Goal: Find specific page/section: Find specific page/section

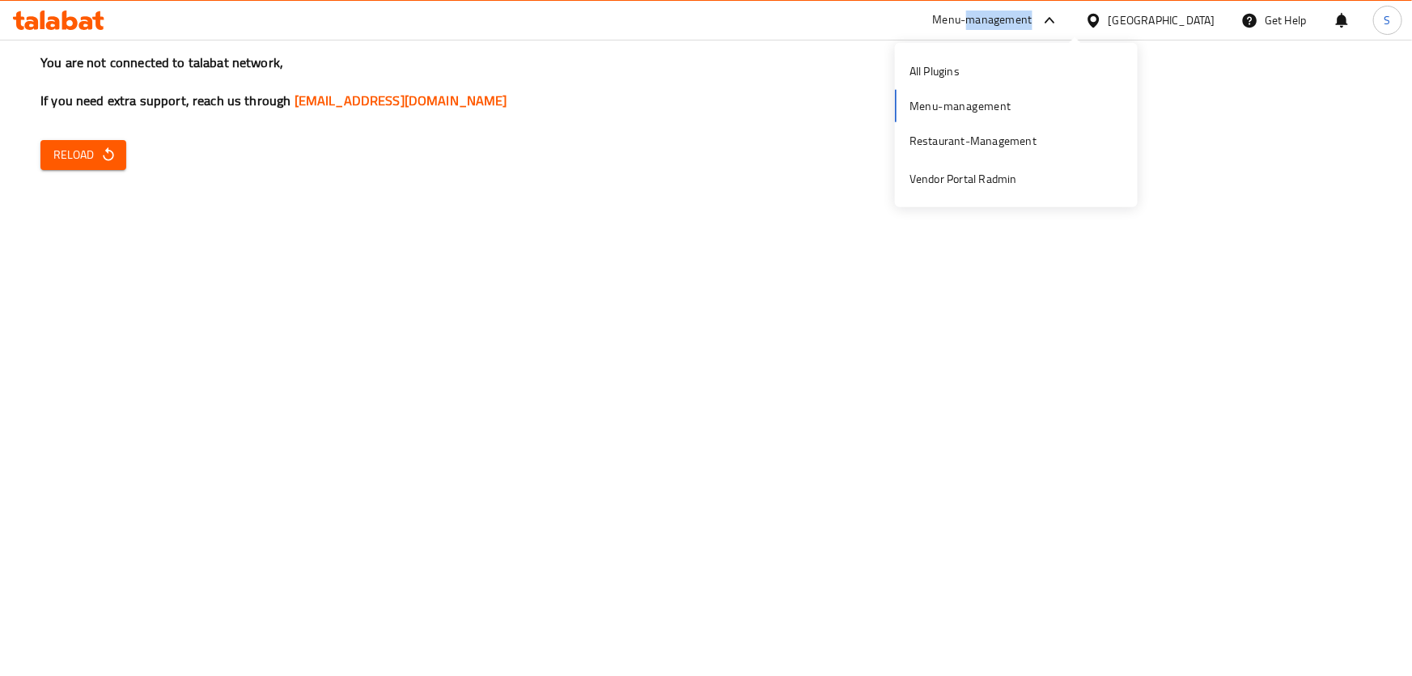
click at [1033, 19] on div "Menu-management" at bounding box center [983, 20] width 100 height 19
click at [1033, 26] on div "Menu-management" at bounding box center [983, 20] width 100 height 19
click at [983, 142] on div "Restaurant-Management" at bounding box center [973, 141] width 127 height 18
click at [73, 146] on span "Reload" at bounding box center [83, 155] width 60 height 20
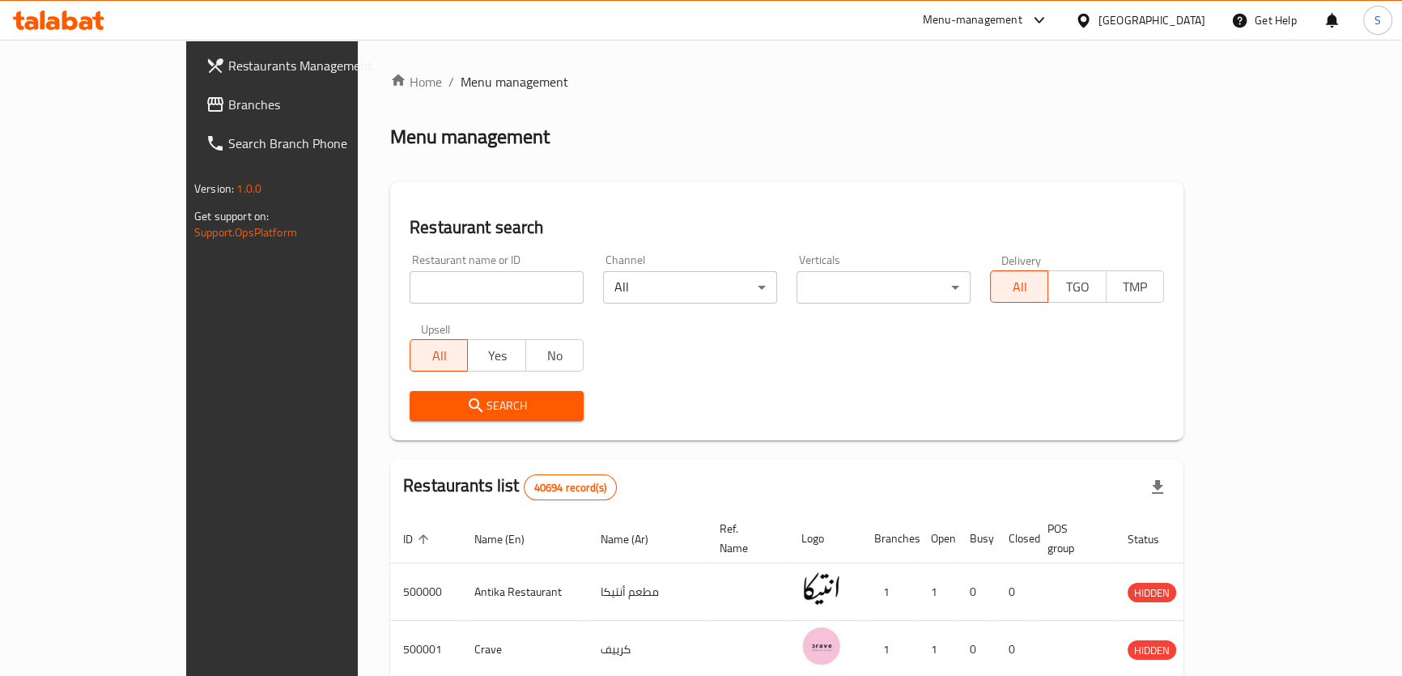
click at [1022, 12] on div "Menu-management" at bounding box center [972, 20] width 100 height 19
click at [1024, 136] on div "Restaurant-Management" at bounding box center [961, 140] width 153 height 37
